Goal: Information Seeking & Learning: Learn about a topic

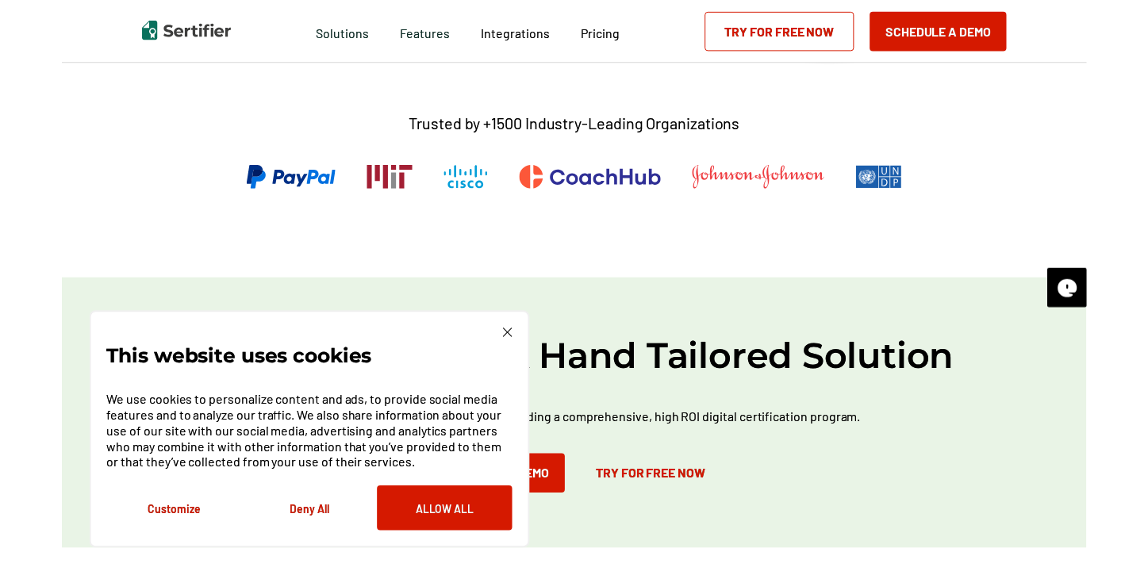
scroll to position [504, 0]
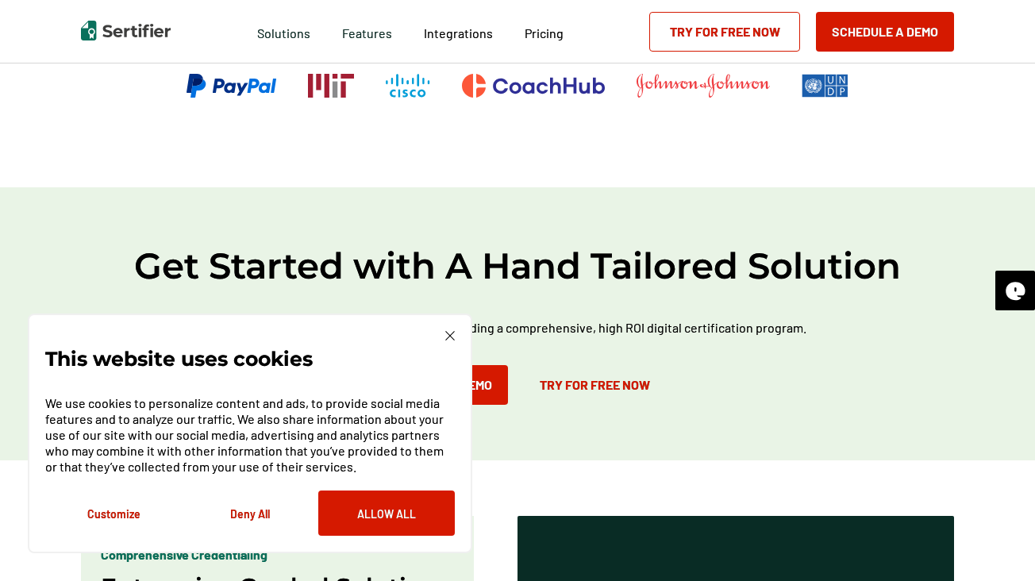
click at [140, 28] on img at bounding box center [126, 31] width 90 height 20
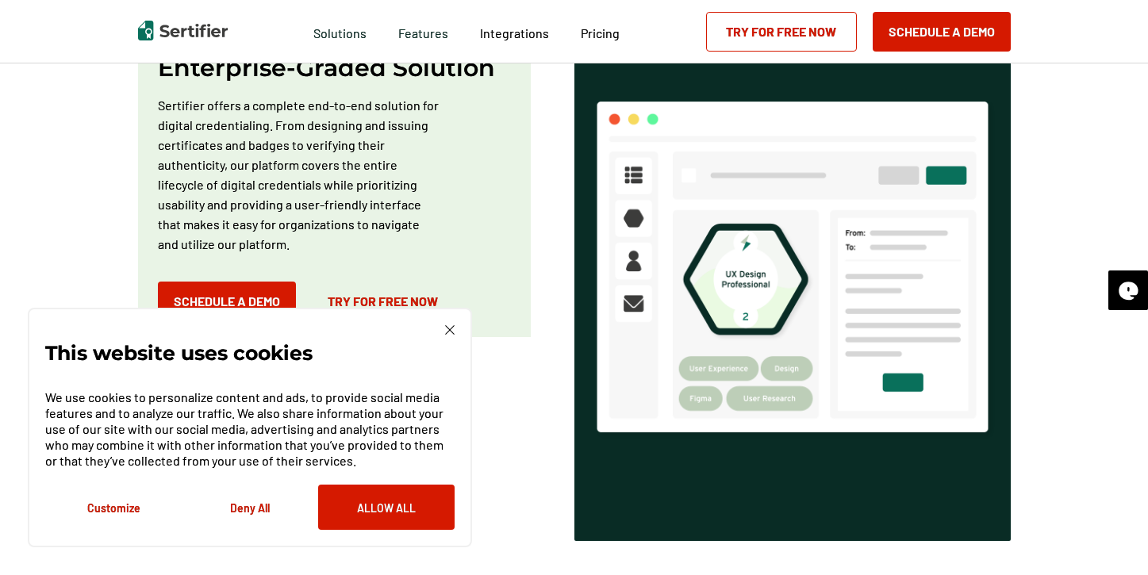
scroll to position [1027, 0]
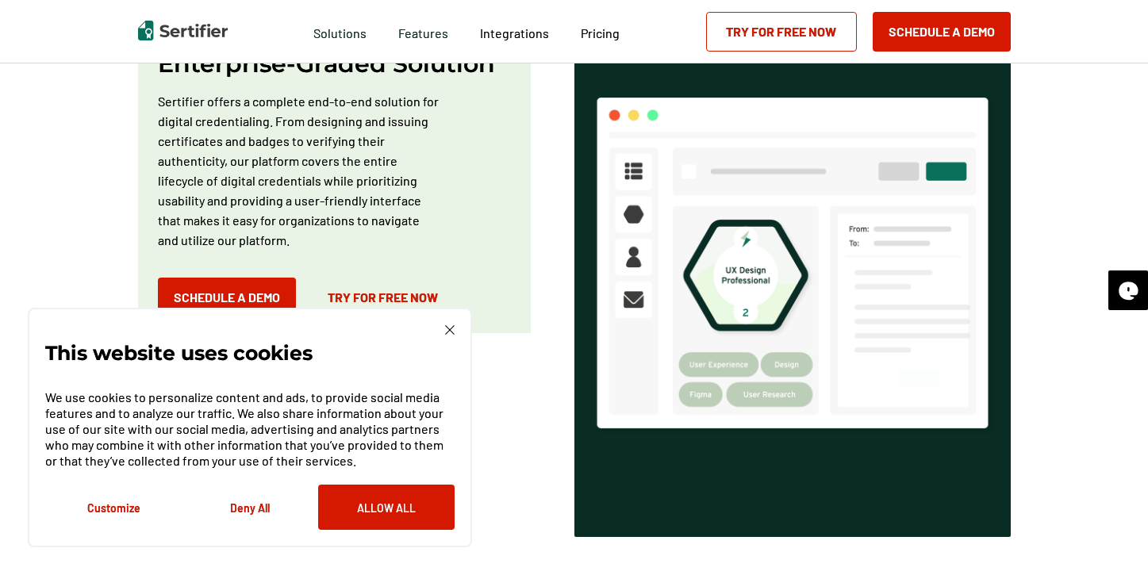
click at [453, 332] on img at bounding box center [450, 330] width 10 height 10
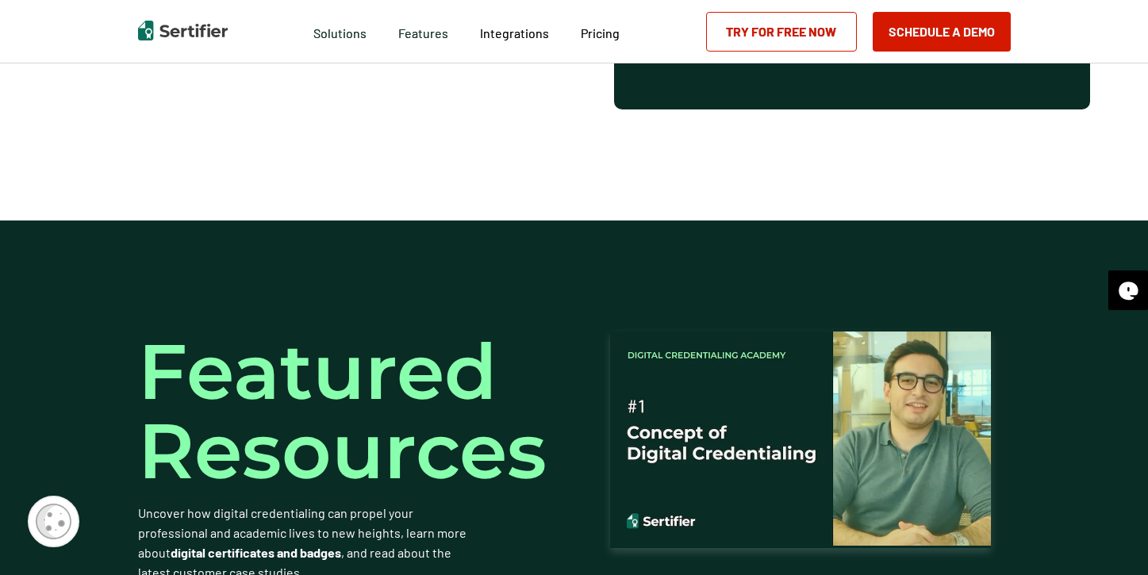
scroll to position [3118, 0]
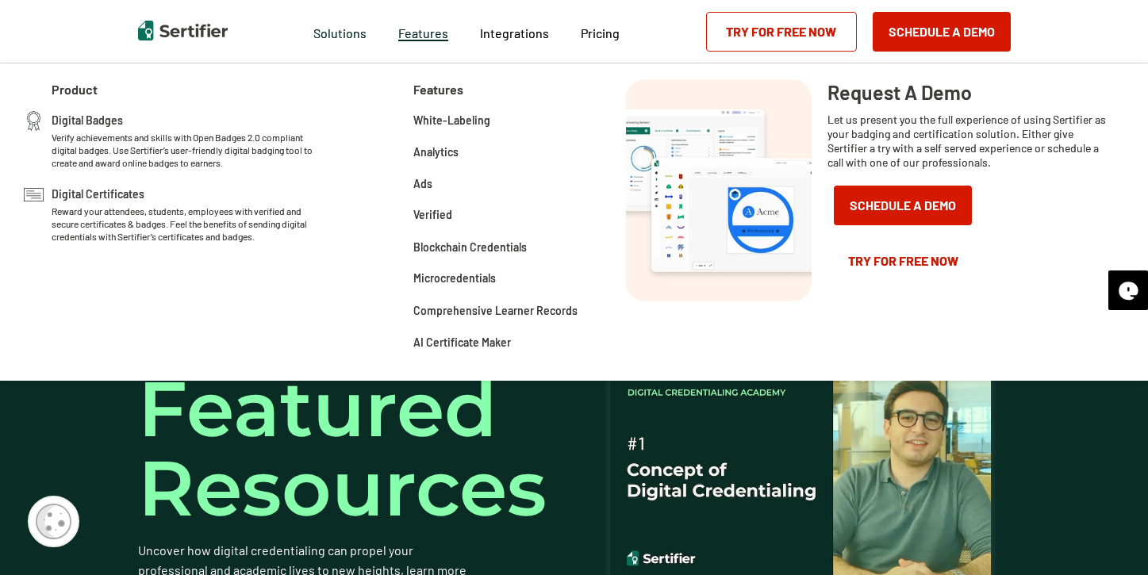
click at [413, 30] on span "Features" at bounding box center [423, 31] width 50 height 20
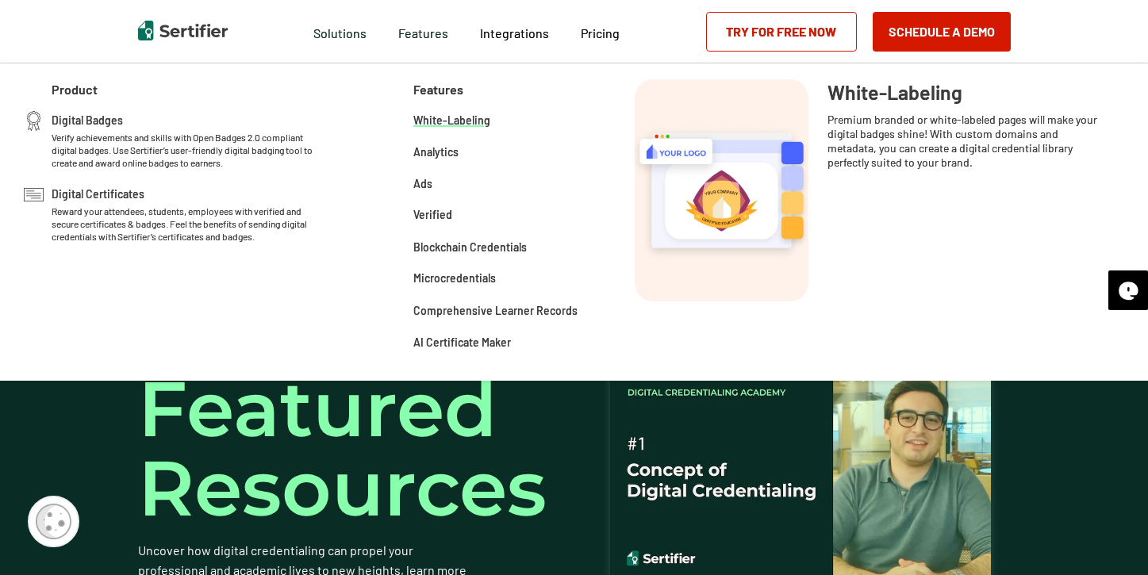
click at [447, 119] on span "White-Labeling" at bounding box center [451, 119] width 77 height 16
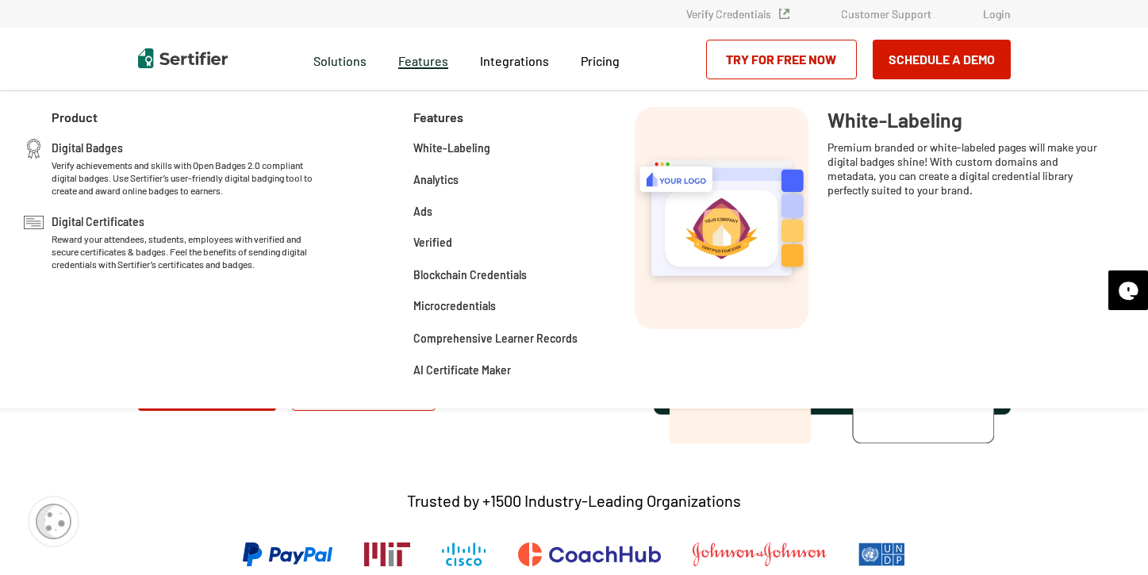
click at [436, 64] on span "Features" at bounding box center [423, 59] width 50 height 20
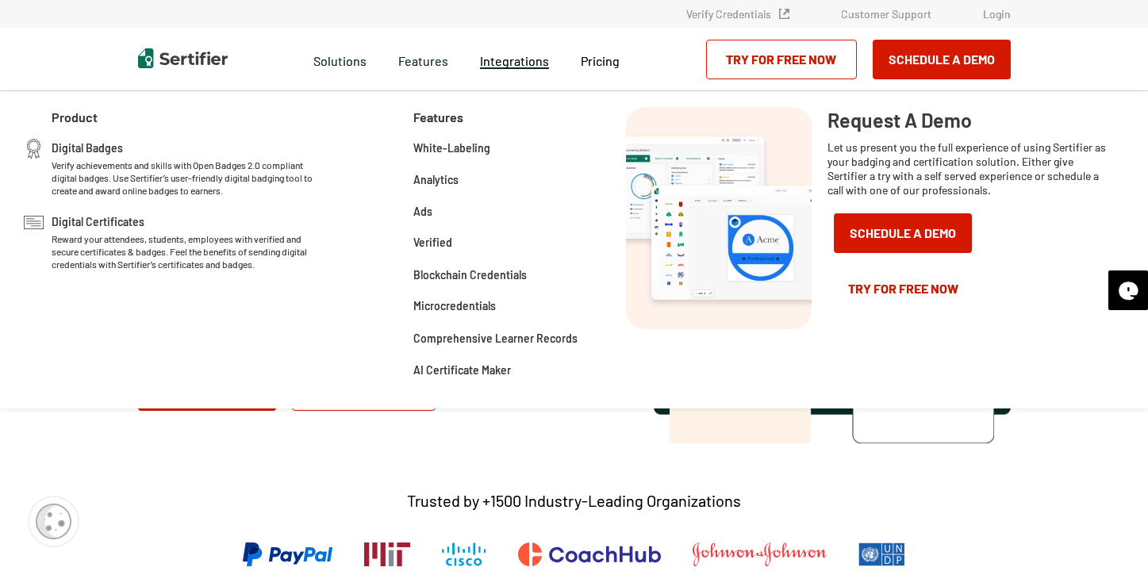
click at [504, 66] on span "Integrations" at bounding box center [514, 60] width 69 height 15
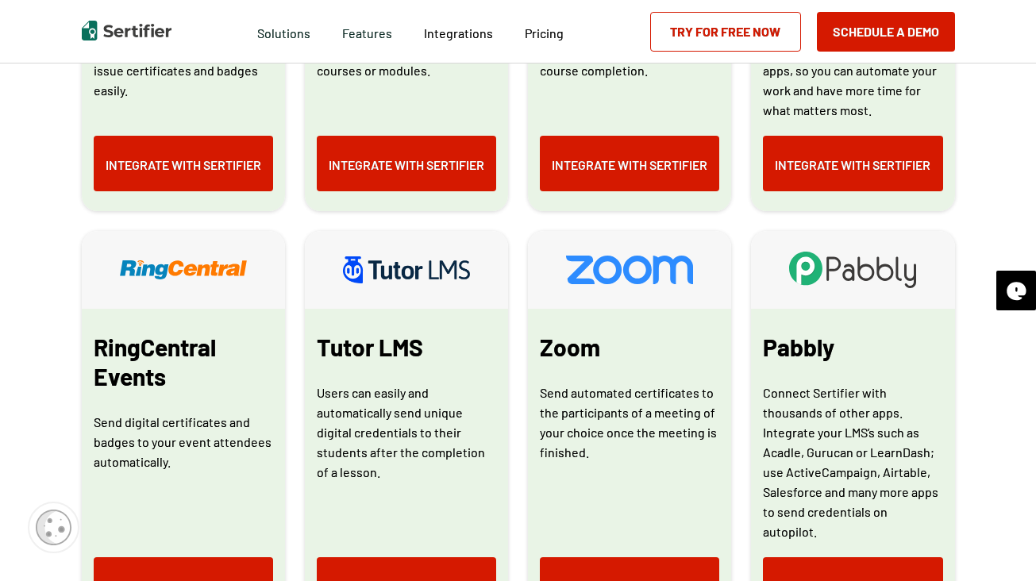
scroll to position [1159, 0]
